Goal: Task Accomplishment & Management: Complete application form

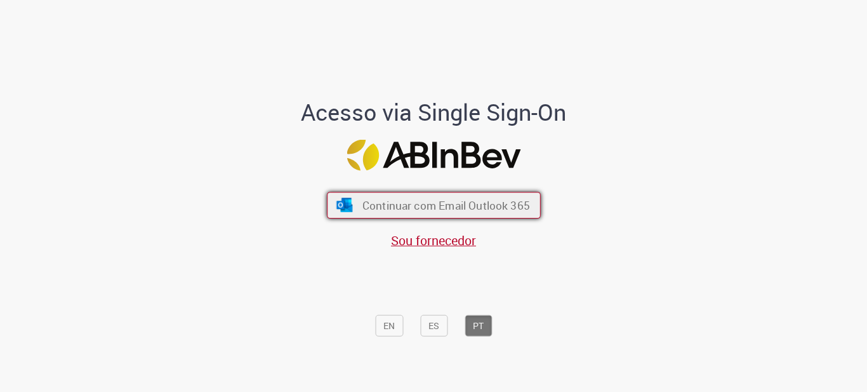
click at [488, 211] on span "Continuar com Email Outlook 365" at bounding box center [446, 204] width 168 height 15
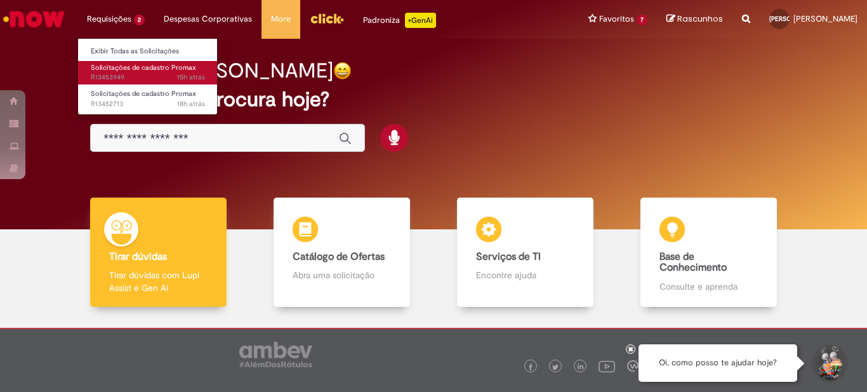
click at [128, 68] on span "Solicitações de cadastro Promax" at bounding box center [143, 68] width 105 height 10
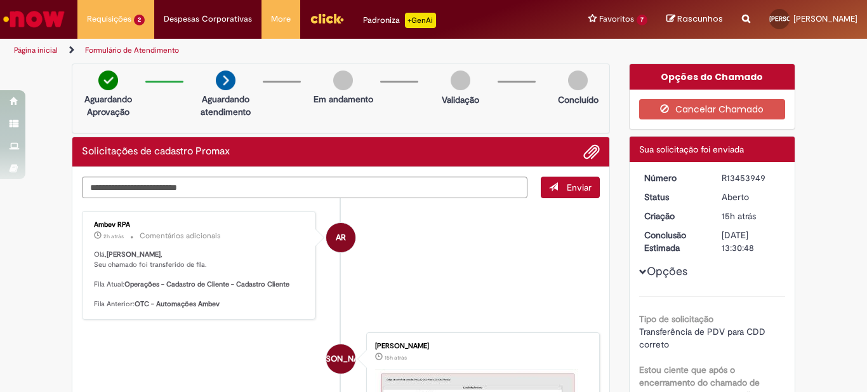
click at [185, 217] on div "Ambev RPA 2h atrás 2 horas atrás Comentários adicionais [PERSON_NAME] , Seu cha…" at bounding box center [199, 265] width 226 height 101
